Goal: Information Seeking & Learning: Learn about a topic

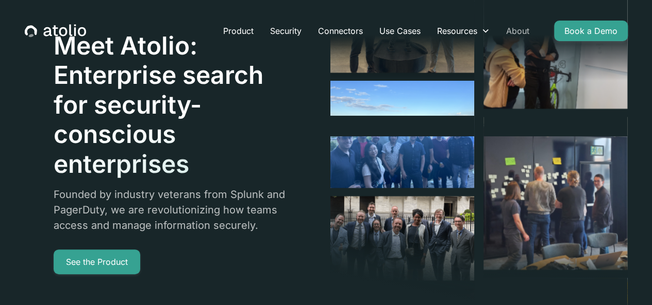
click at [514, 30] on link "About" at bounding box center [518, 31] width 40 height 21
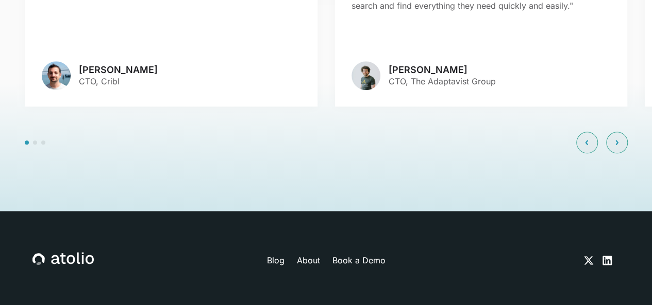
scroll to position [2486, 0]
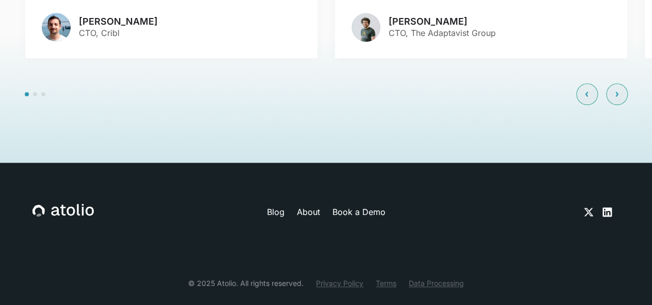
click at [603, 208] on icon at bounding box center [606, 212] width 9 height 9
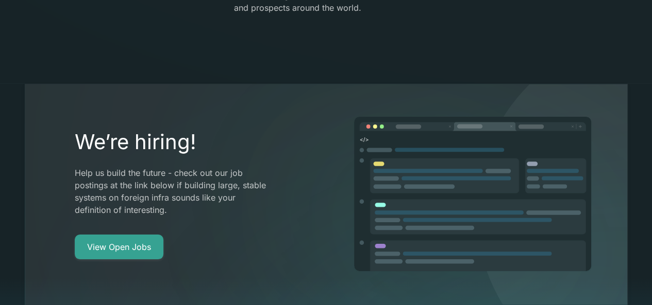
scroll to position [1662, 0]
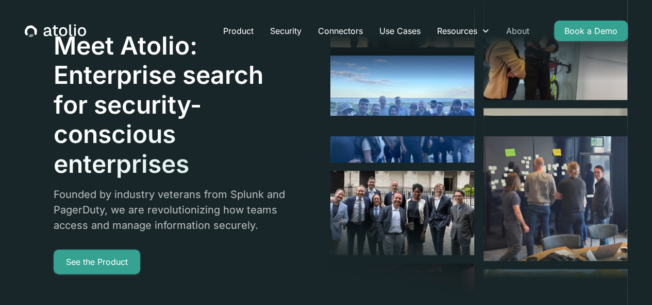
click at [514, 30] on link "About" at bounding box center [518, 31] width 40 height 21
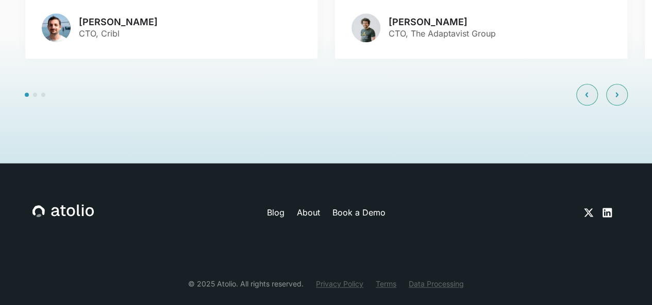
scroll to position [2486, 0]
